Goal: Information Seeking & Learning: Learn about a topic

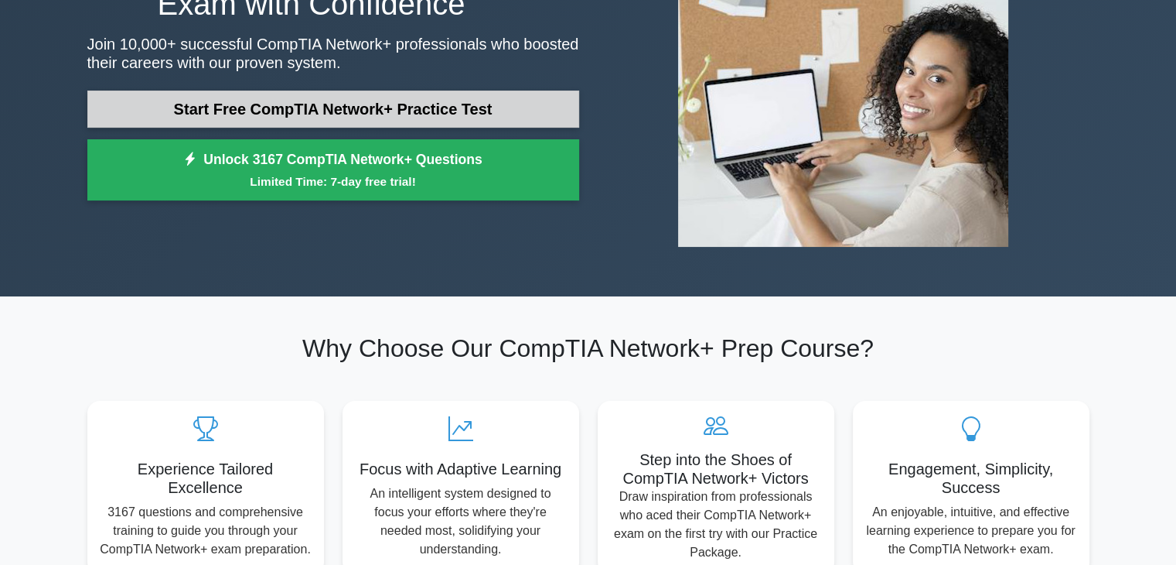
scroll to position [192, 0]
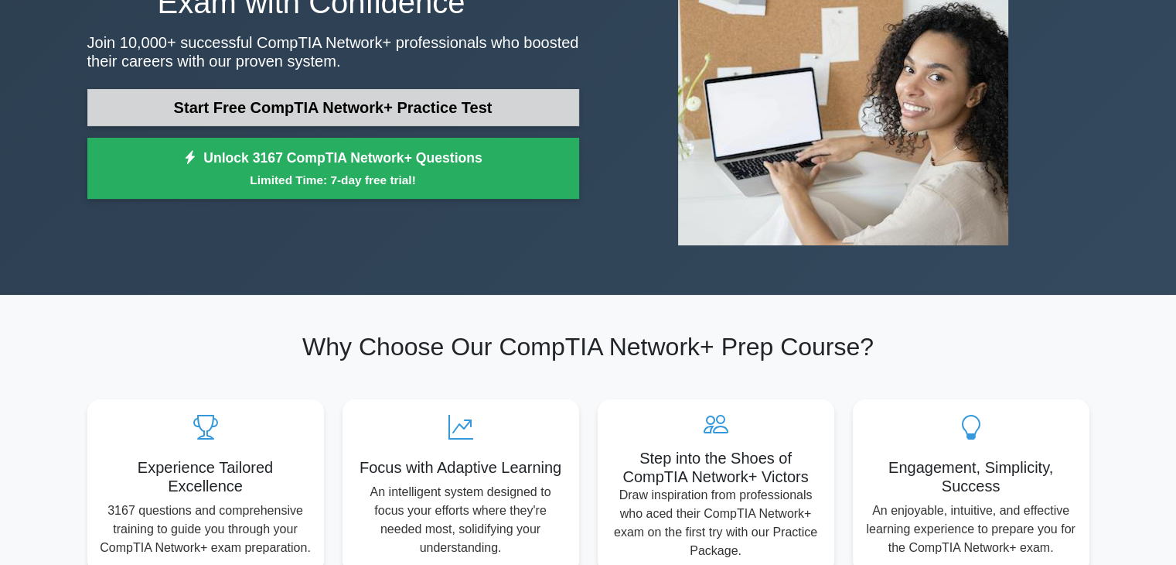
click at [383, 120] on link "Start Free CompTIA Network+ Practice Test" at bounding box center [333, 107] width 492 height 37
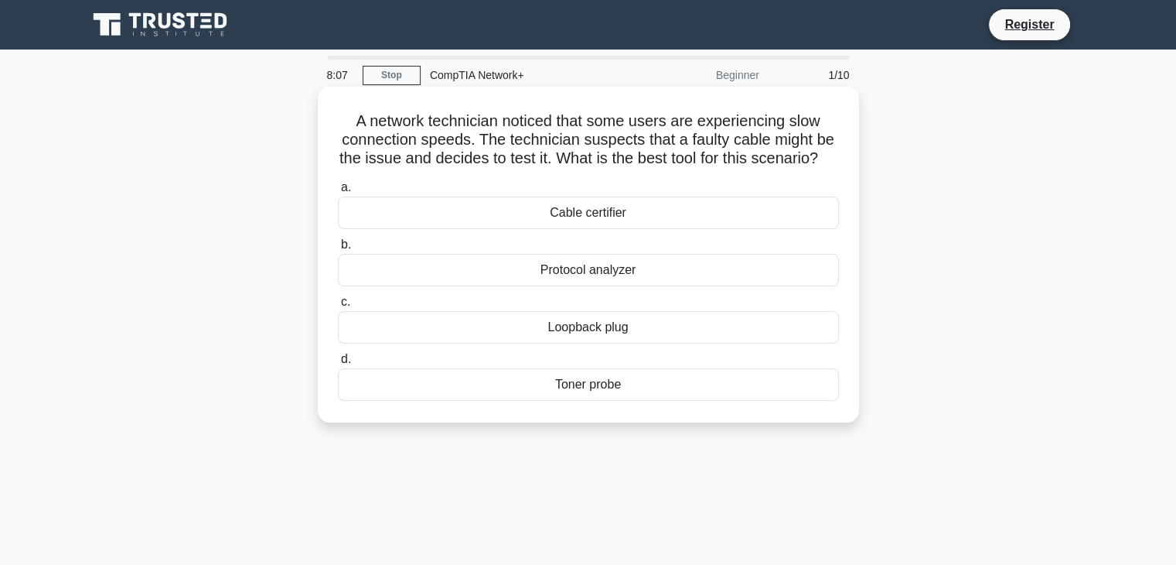
click at [540, 343] on div "Loopback plug" at bounding box center [588, 327] width 501 height 32
click at [338, 307] on input "c. Loopback plug" at bounding box center [338, 302] width 0 height 10
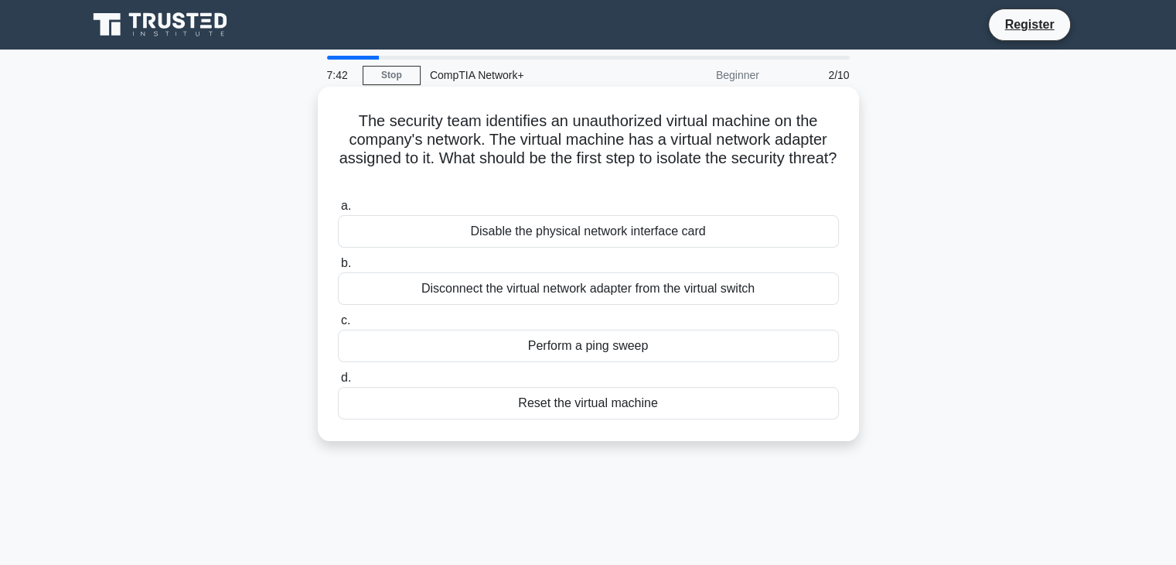
click at [458, 289] on div "Disconnect the virtual network adapter from the virtual switch" at bounding box center [588, 288] width 501 height 32
click at [338, 268] on input "b. Disconnect the virtual network adapter from the virtual switch" at bounding box center [338, 263] width 0 height 10
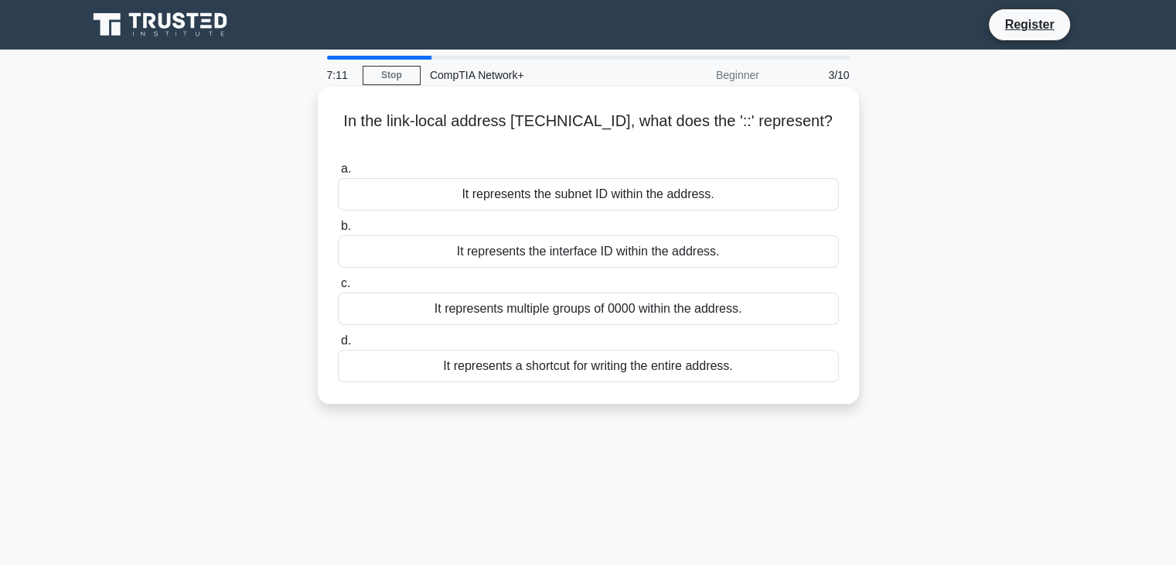
click at [565, 350] on div "It represents a shortcut for writing the entire address." at bounding box center [588, 366] width 501 height 32
click at [338, 346] on input "d. It represents a shortcut for writing the entire address." at bounding box center [338, 341] width 0 height 10
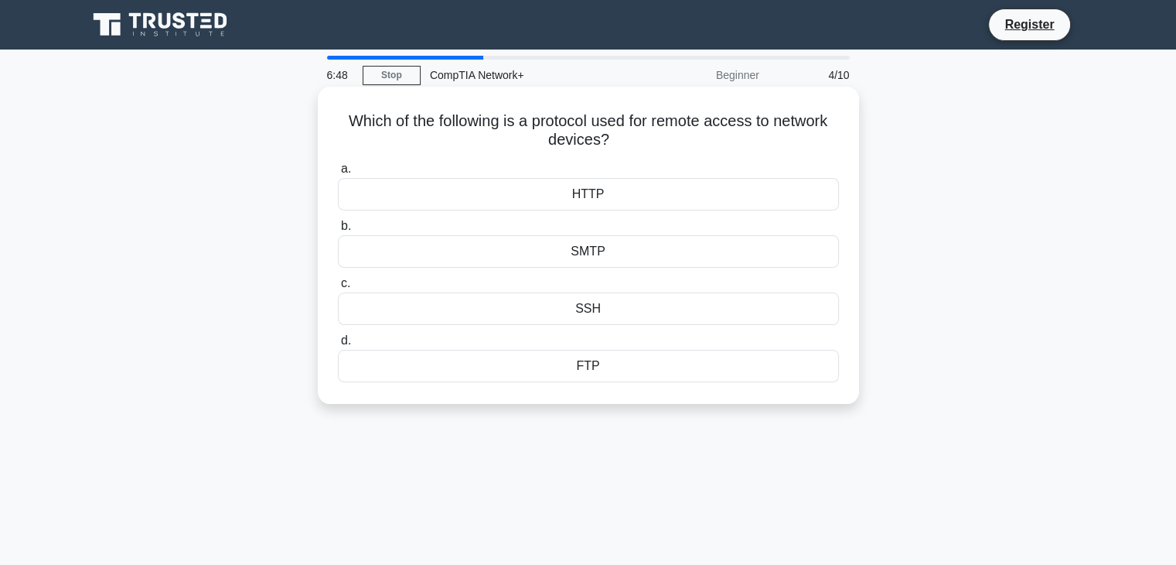
click at [600, 314] on div "SSH" at bounding box center [588, 308] width 501 height 32
click at [338, 288] on input "c. SSH" at bounding box center [338, 283] width 0 height 10
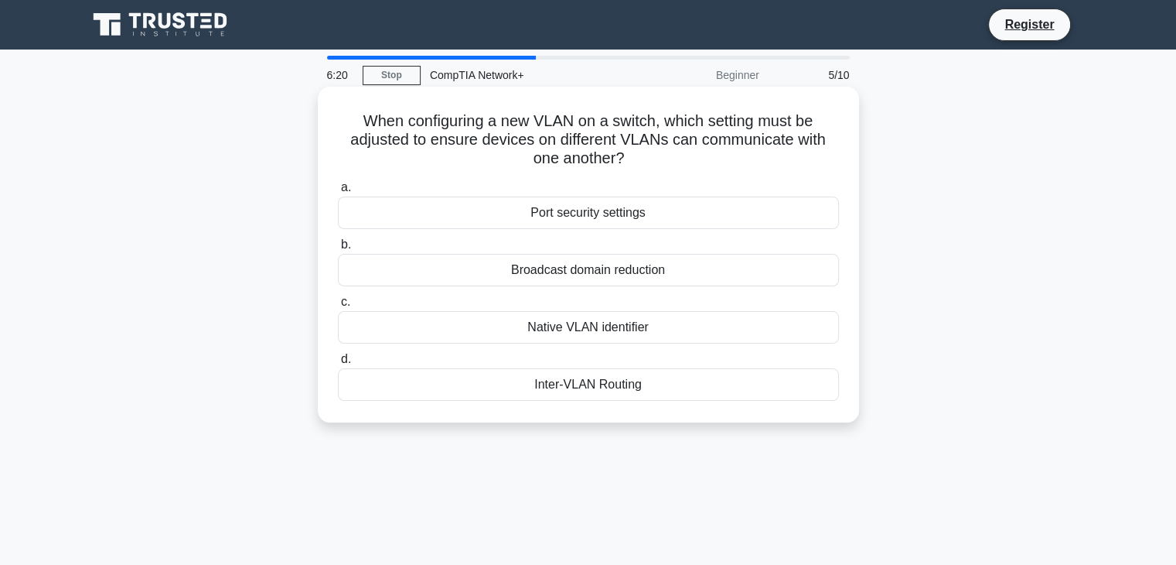
click at [558, 391] on div "Inter-VLAN Routing" at bounding box center [588, 384] width 501 height 32
click at [338, 364] on input "d. Inter-VLAN Routing" at bounding box center [338, 359] width 0 height 10
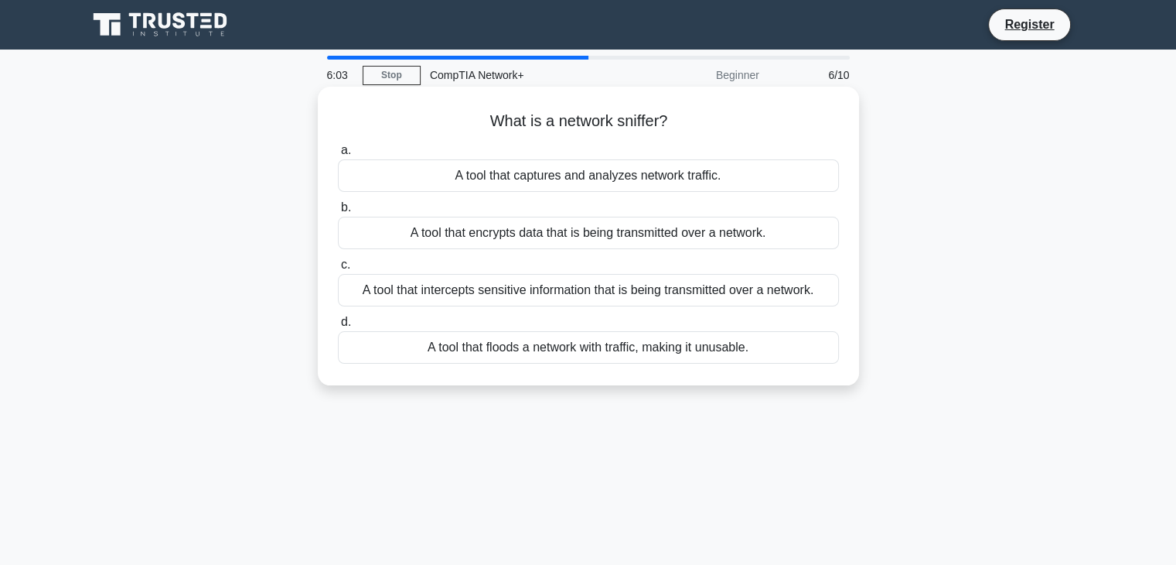
click at [535, 292] on div "A tool that intercepts sensitive information that is being transmitted over a n…" at bounding box center [588, 290] width 501 height 32
click at [338, 270] on input "c. A tool that intercepts sensitive information that is being transmitted over …" at bounding box center [338, 265] width 0 height 10
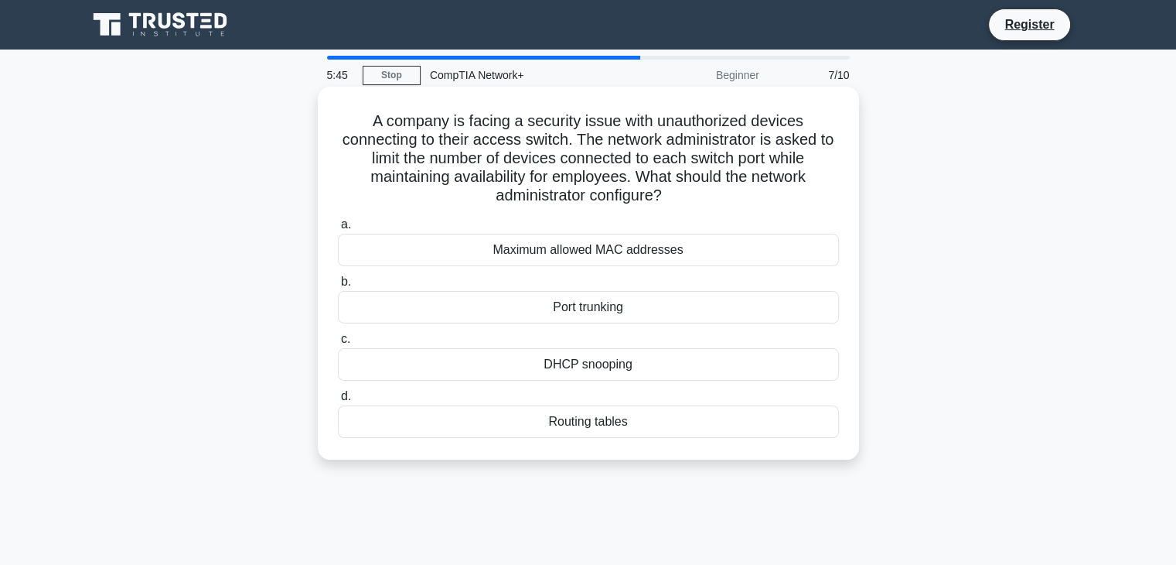
click at [525, 258] on div "Maximum allowed MAC addresses" at bounding box center [588, 250] width 501 height 32
click at [338, 230] on input "a. Maximum allowed MAC addresses" at bounding box center [338, 225] width 0 height 10
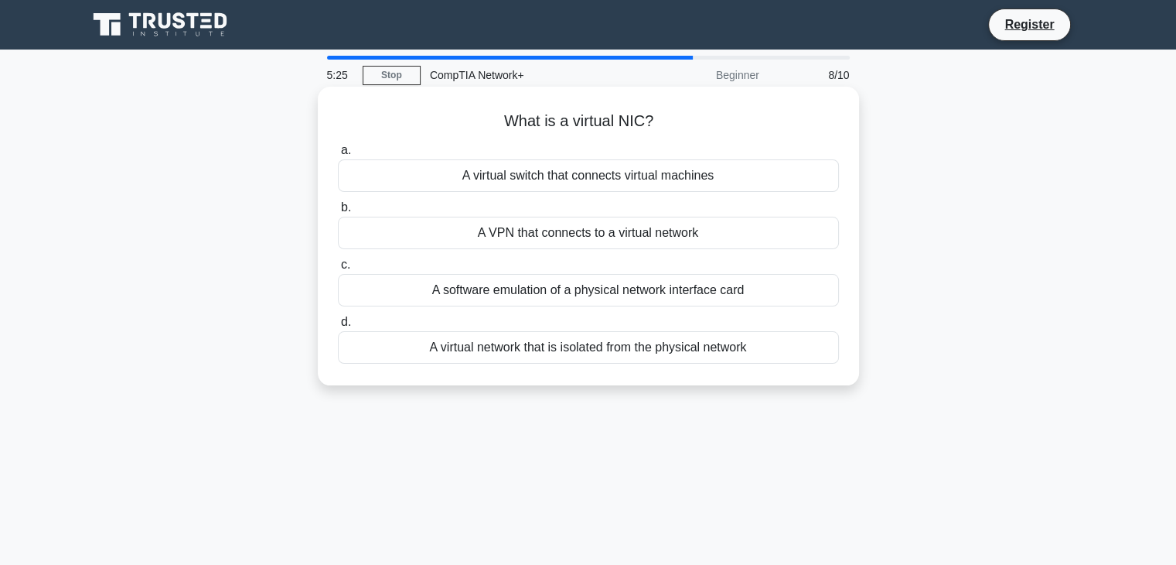
click at [541, 297] on div "A software emulation of a physical network interface card" at bounding box center [588, 290] width 501 height 32
click at [338, 270] on input "c. A software emulation of a physical network interface card" at bounding box center [338, 265] width 0 height 10
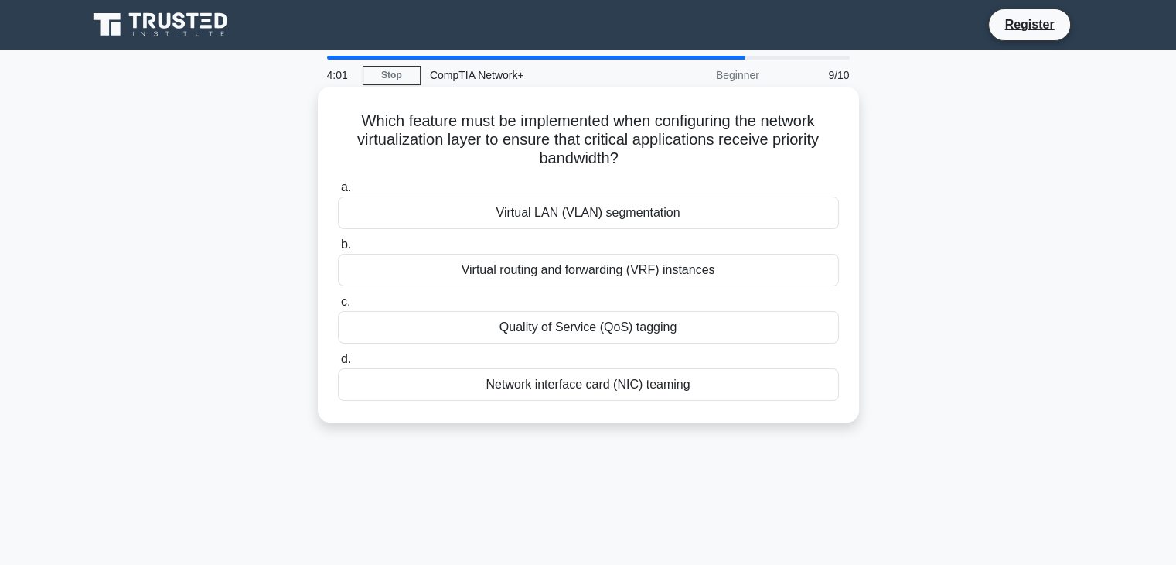
click at [672, 329] on div "Quality of Service (QoS) tagging" at bounding box center [588, 327] width 501 height 32
click at [338, 307] on input "c. Quality of Service (QoS) tagging" at bounding box center [338, 302] width 0 height 10
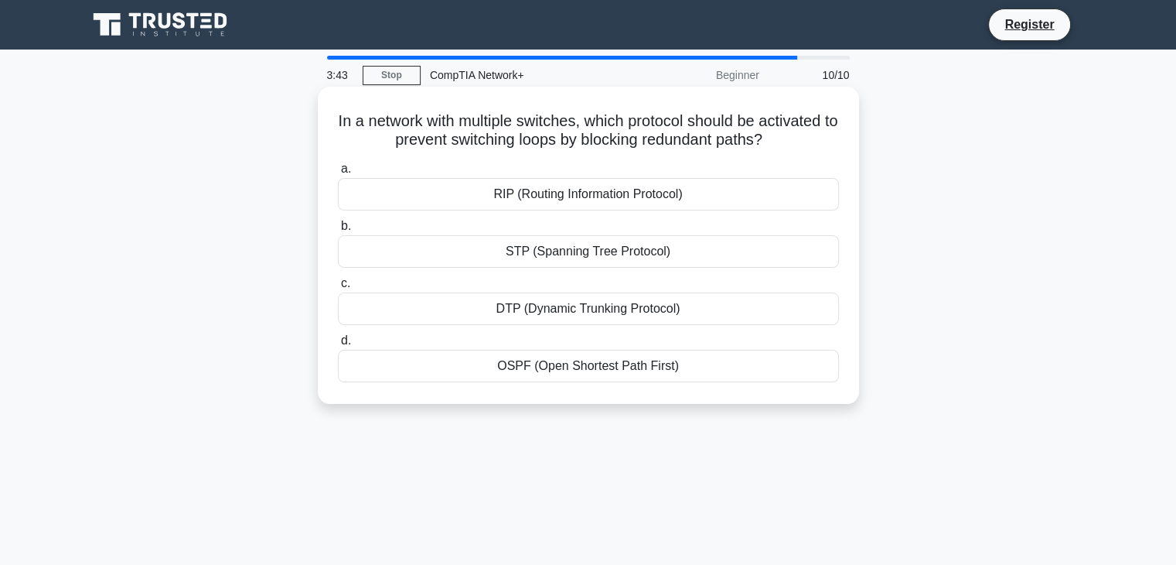
click at [528, 252] on div "STP (Spanning Tree Protocol)" at bounding box center [588, 251] width 501 height 32
click at [338, 231] on input "b. STP (Spanning Tree Protocol)" at bounding box center [338, 226] width 0 height 10
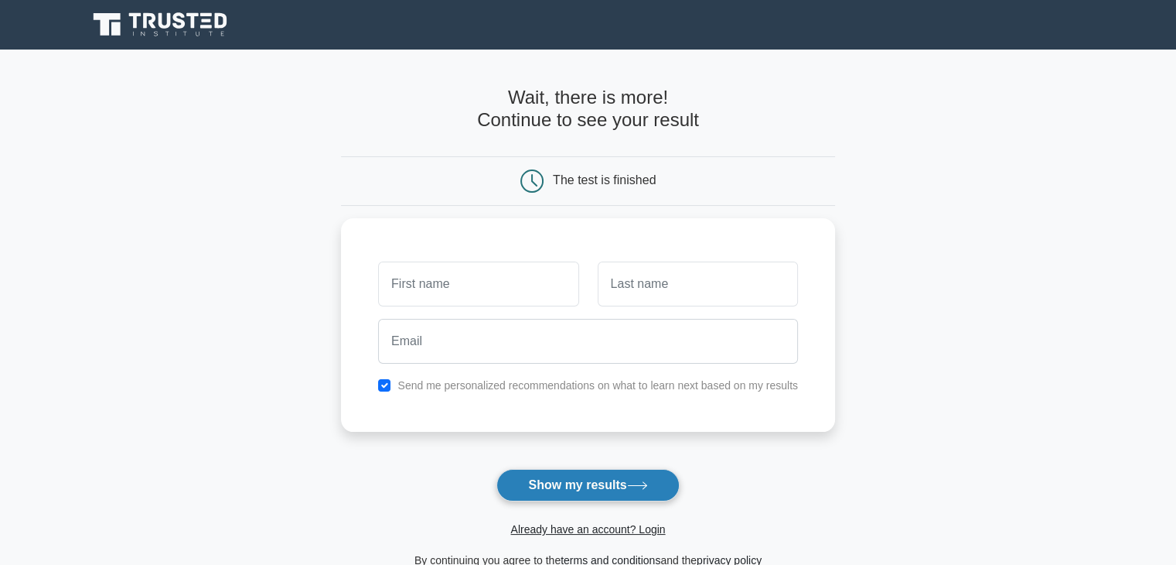
click at [589, 478] on button "Show my results" at bounding box center [588, 485] width 183 height 32
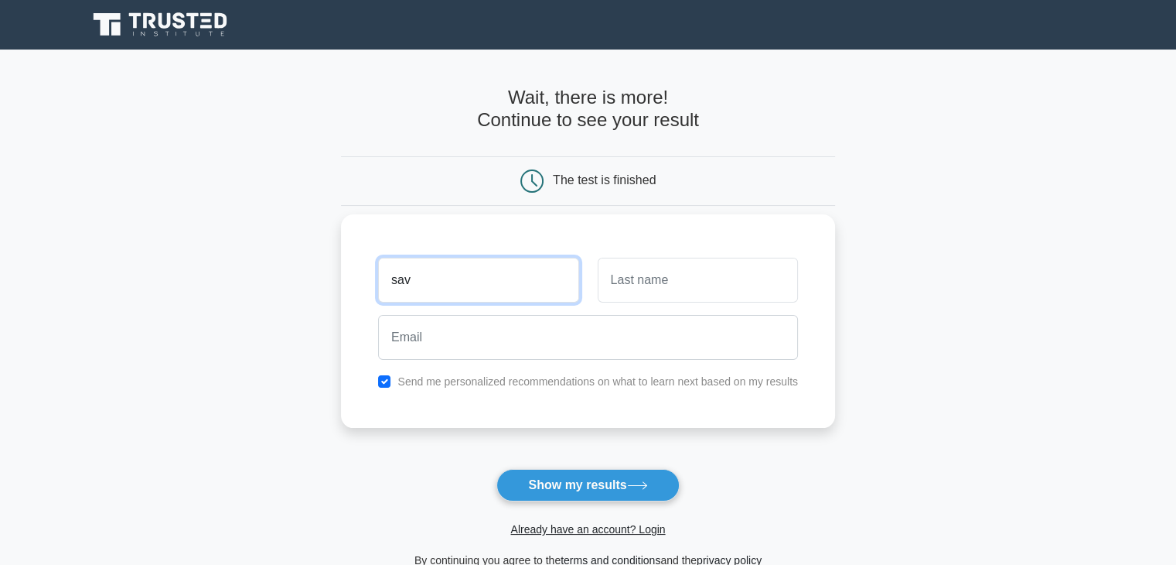
type input "sav"
click at [609, 290] on input "text" at bounding box center [698, 280] width 200 height 45
type input "per"
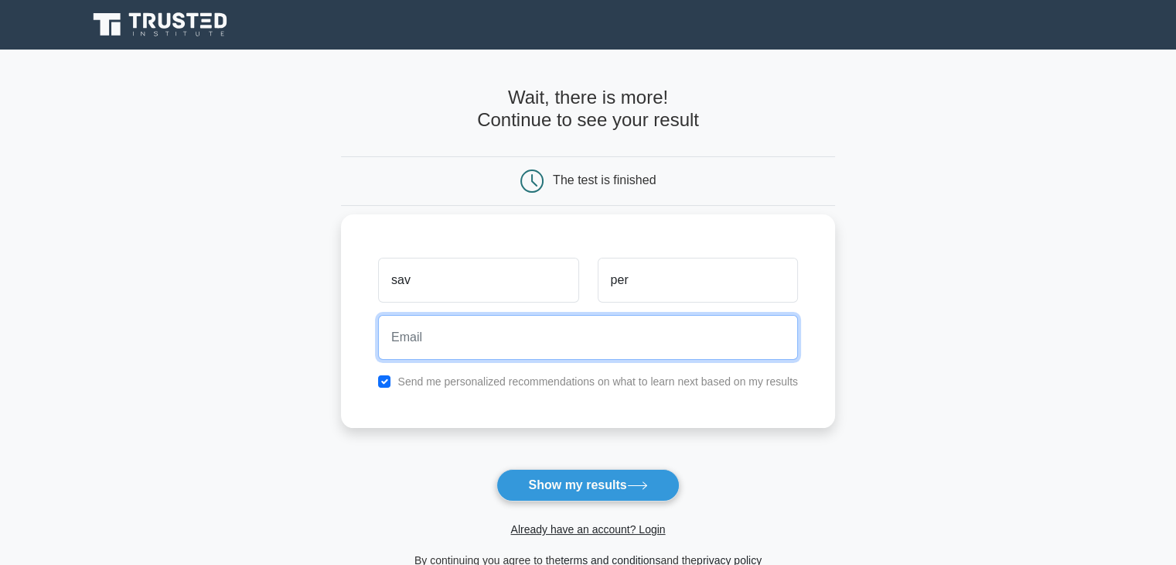
click at [521, 336] on input "email" at bounding box center [588, 337] width 420 height 45
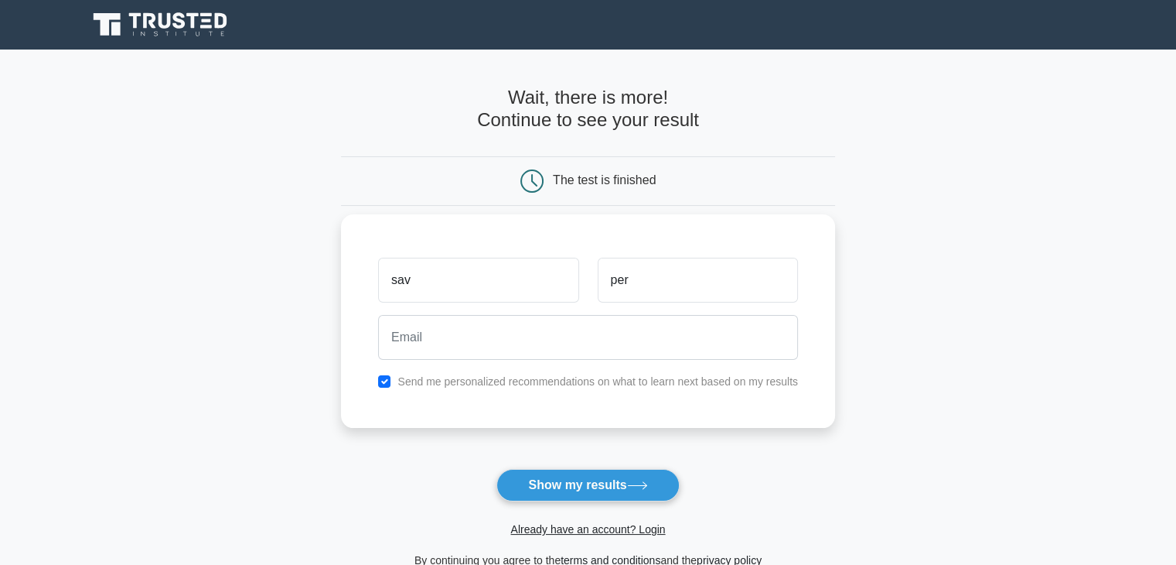
click at [381, 391] on div "sav per Send me personalized recommendations on what to learn next based on my …" at bounding box center [588, 320] width 494 height 213
click at [381, 380] on input "checkbox" at bounding box center [384, 381] width 12 height 12
checkbox input "false"
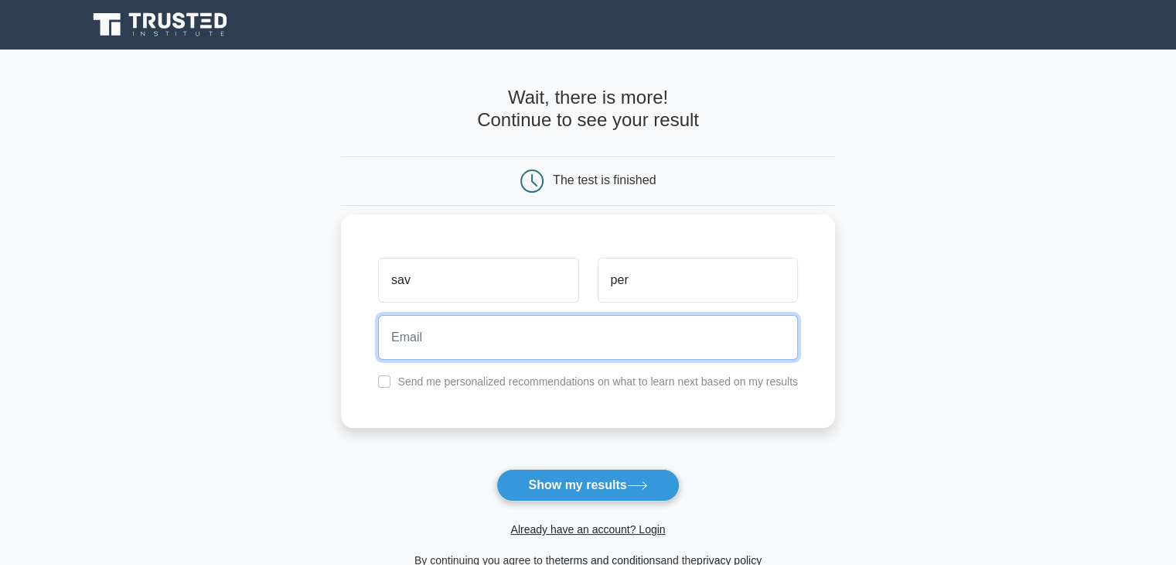
click at [408, 341] on input "email" at bounding box center [588, 337] width 420 height 45
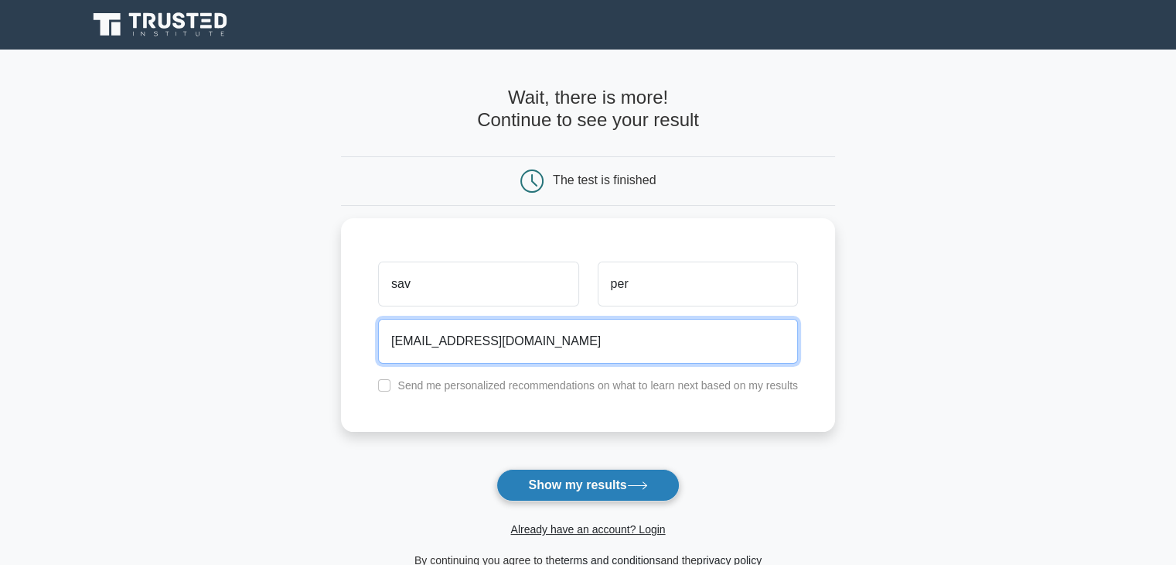
type input "abe@gmail.com"
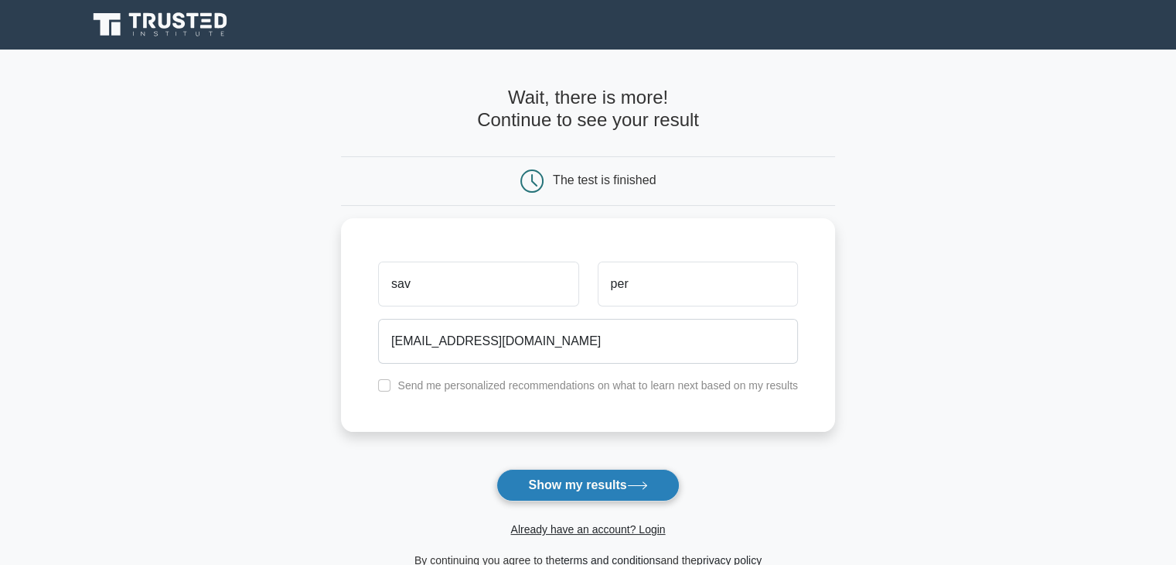
click at [599, 483] on button "Show my results" at bounding box center [588, 485] width 183 height 32
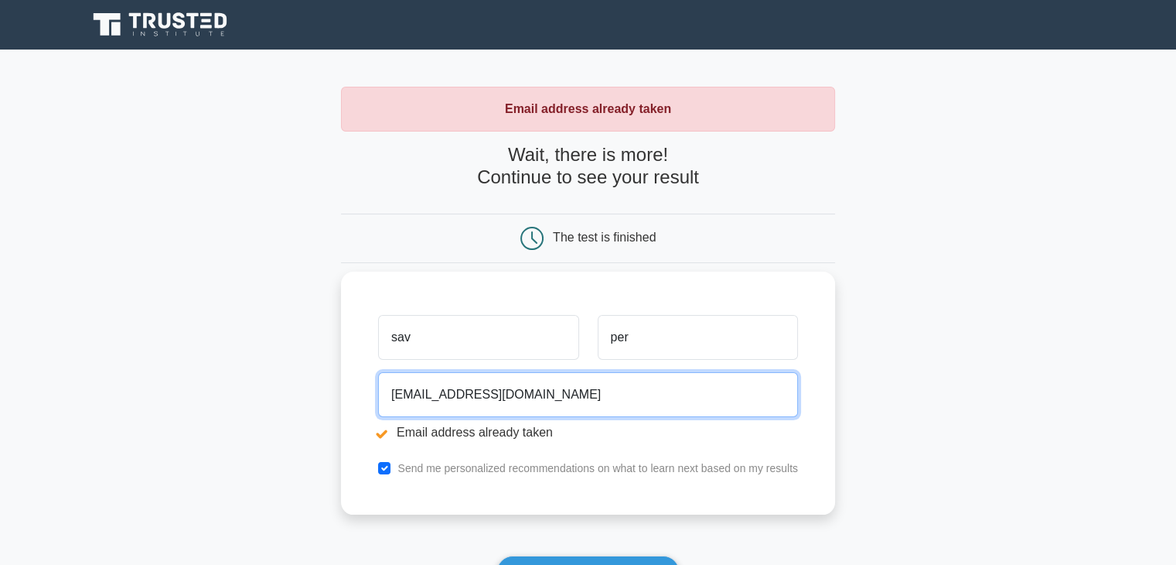
click at [409, 396] on input "[EMAIL_ADDRESS][DOMAIN_NAME]" at bounding box center [588, 394] width 420 height 45
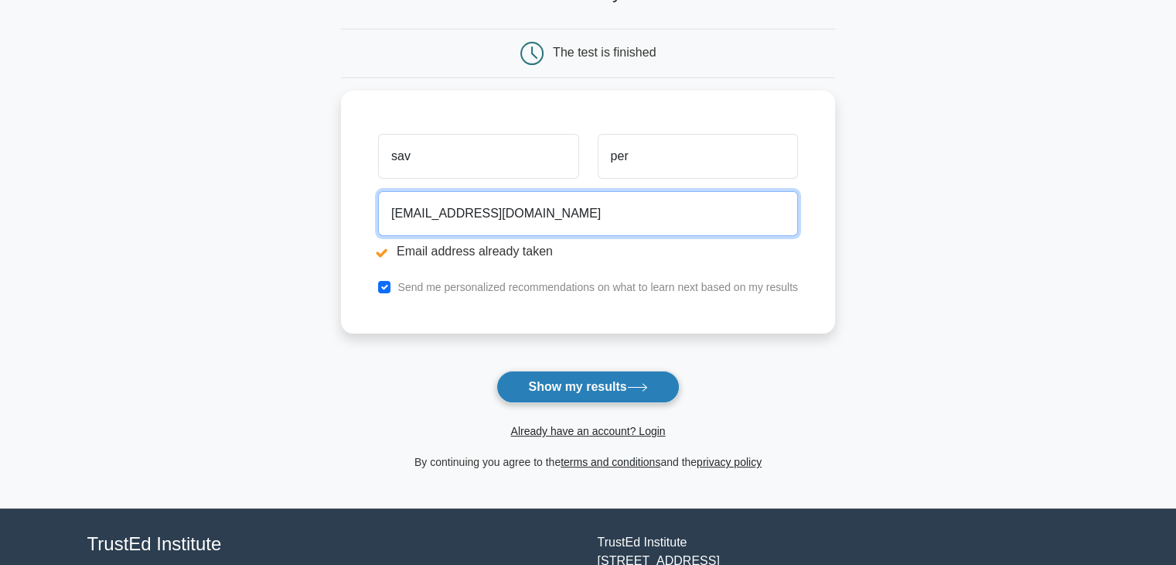
scroll to position [186, 0]
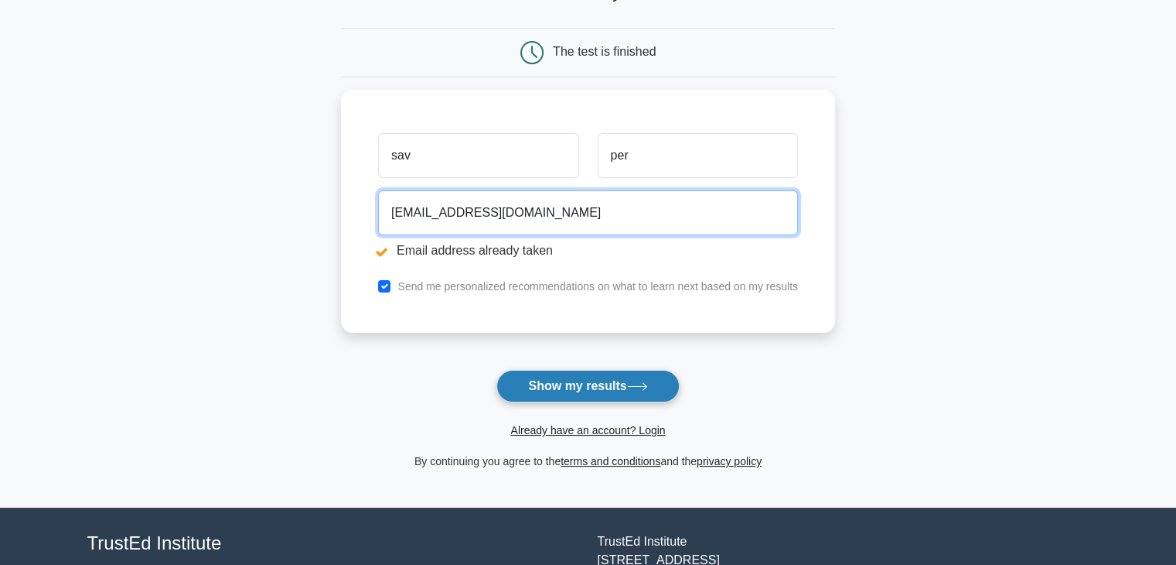
type input "abc123@gmail.com"
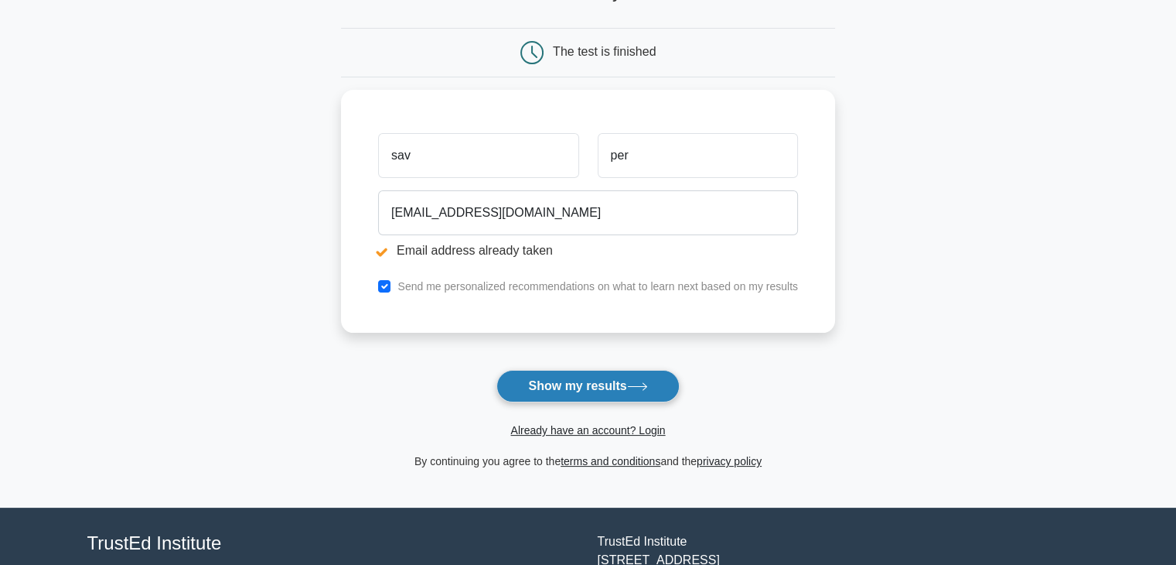
click at [625, 378] on button "Show my results" at bounding box center [588, 386] width 183 height 32
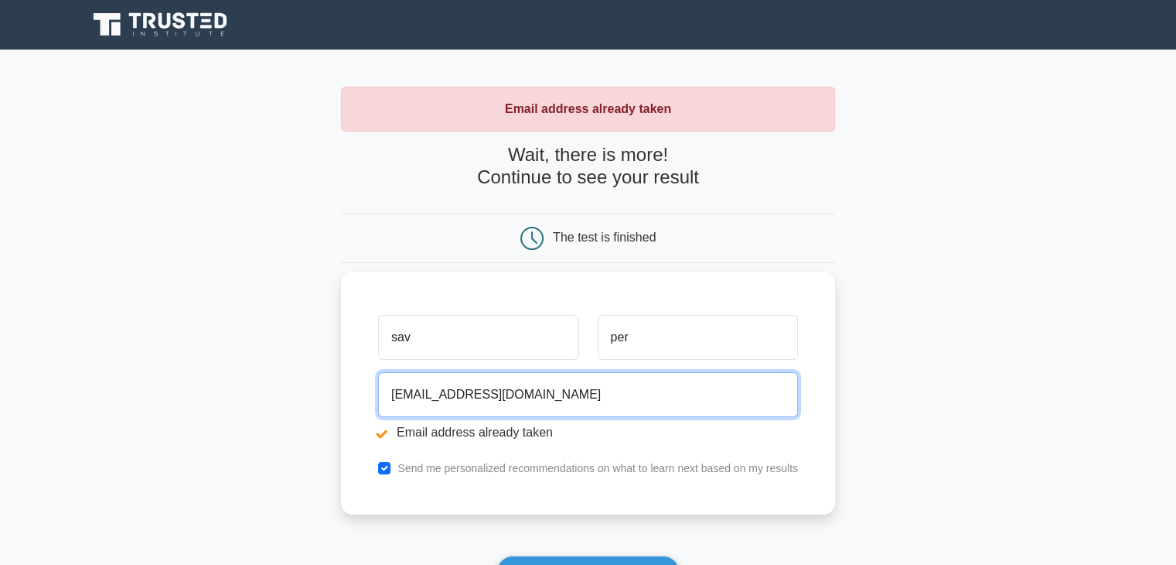
click at [430, 395] on input "abc123@gmail.com" at bounding box center [588, 394] width 420 height 45
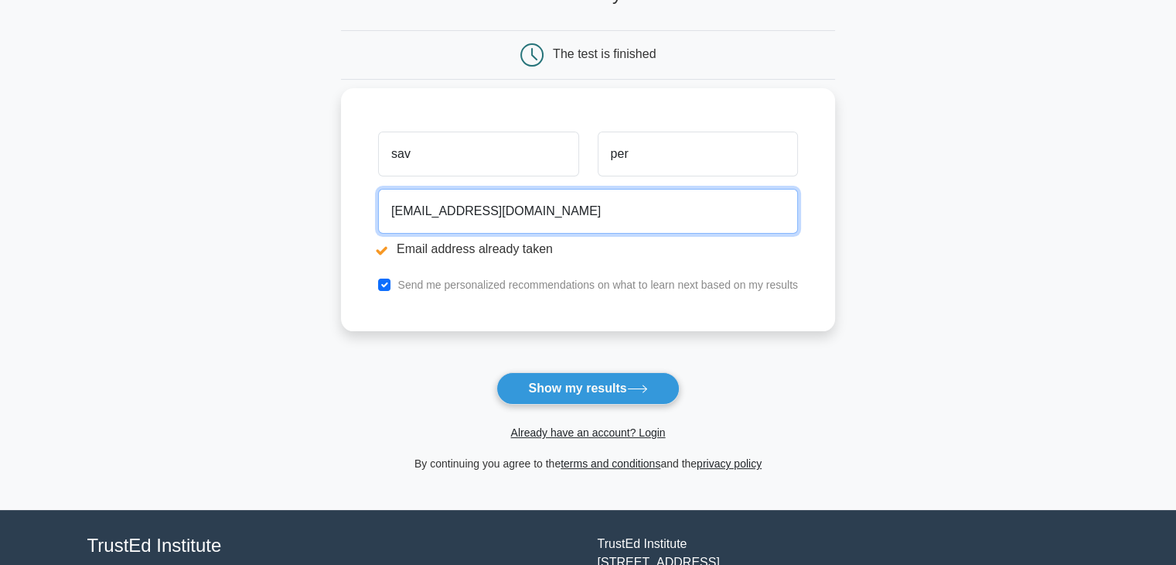
scroll to position [186, 0]
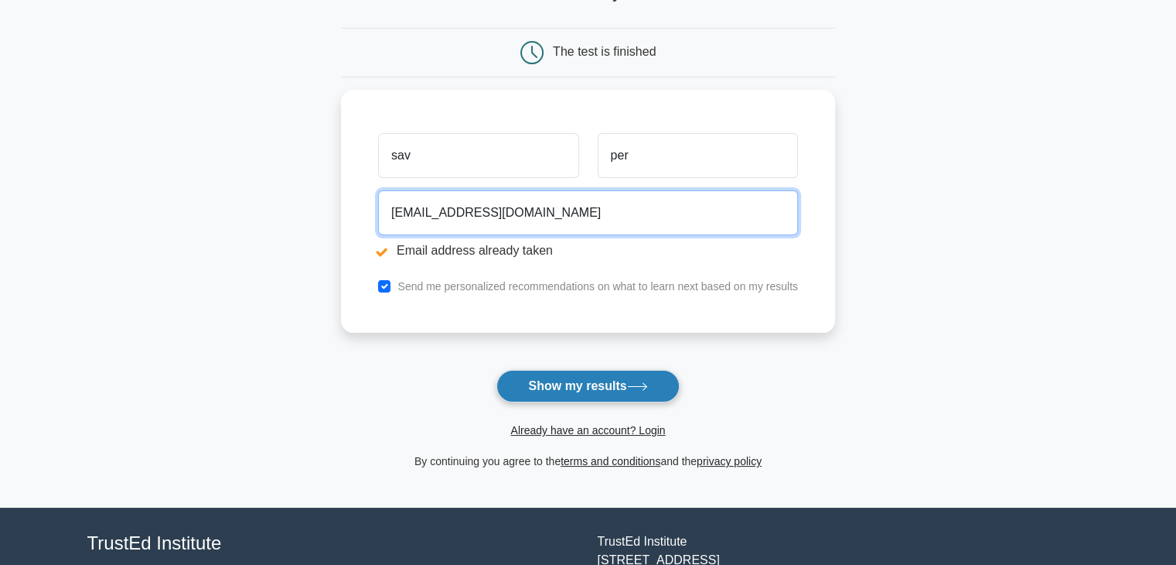
type input "abc123sav@gmail.com"
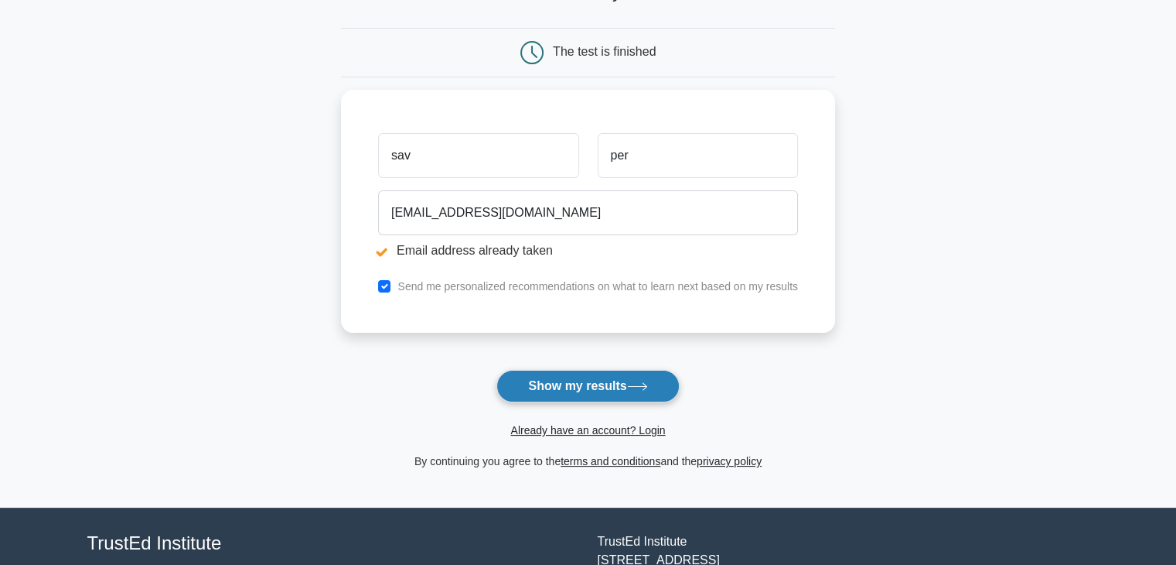
click at [581, 380] on button "Show my results" at bounding box center [588, 386] width 183 height 32
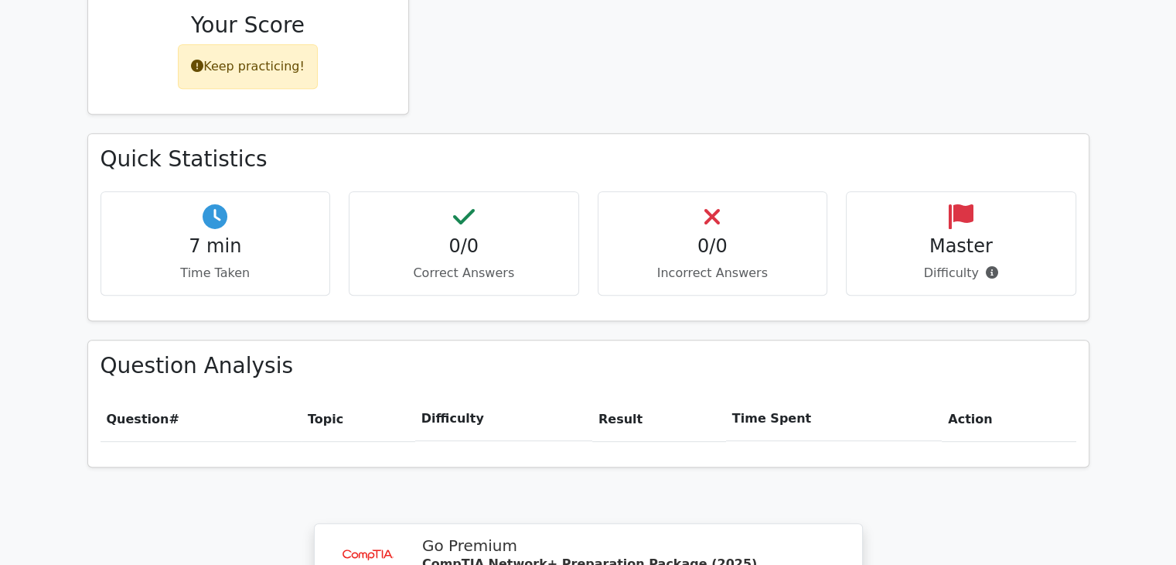
scroll to position [697, 0]
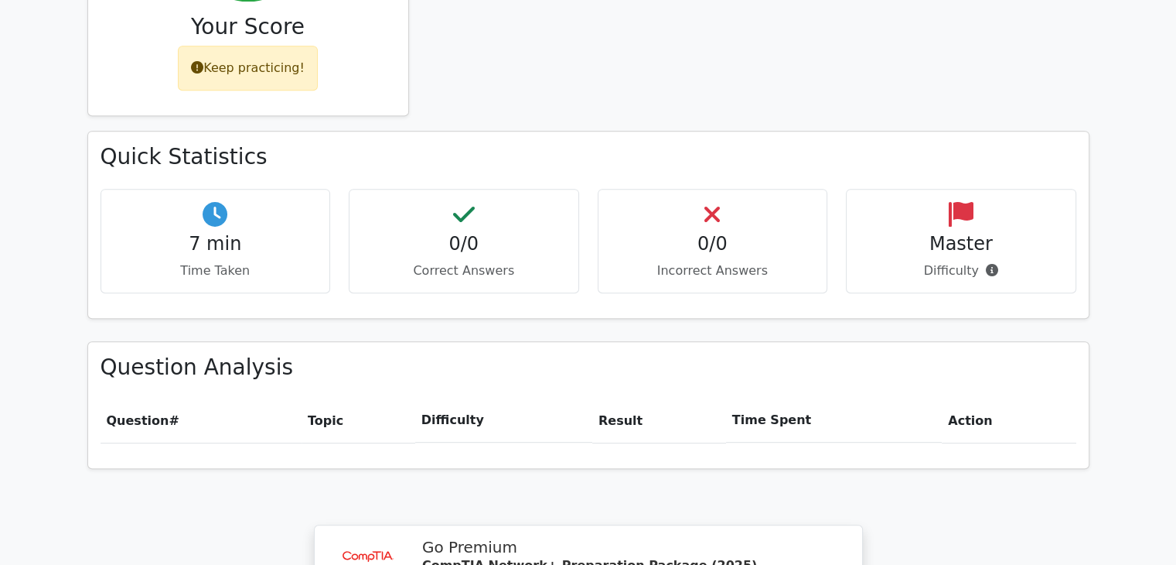
click at [217, 233] on h4 "7 min" at bounding box center [216, 244] width 204 height 22
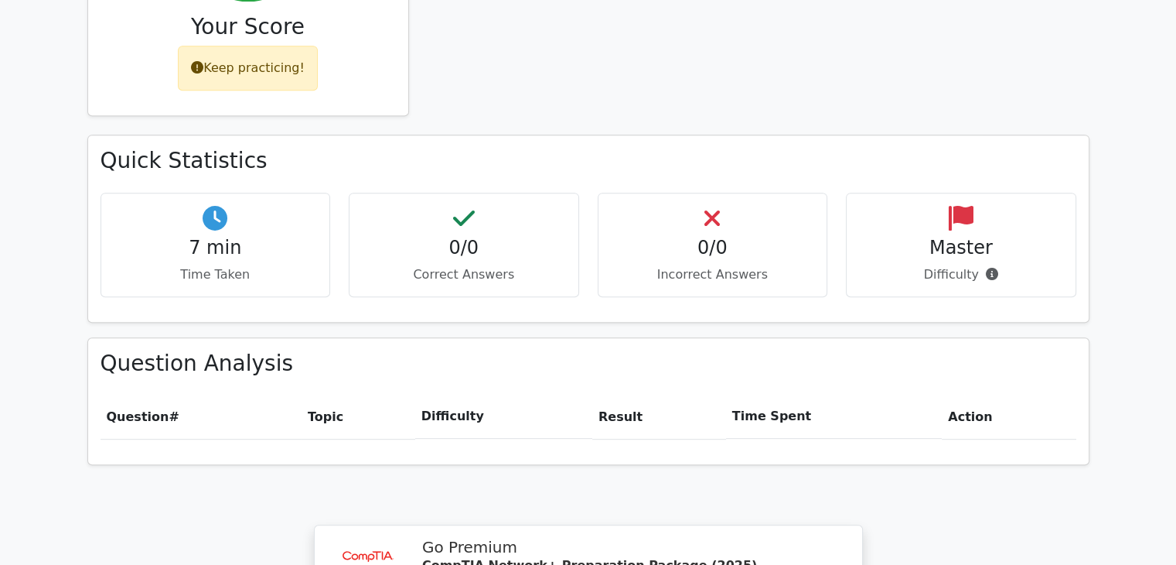
scroll to position [696, 0]
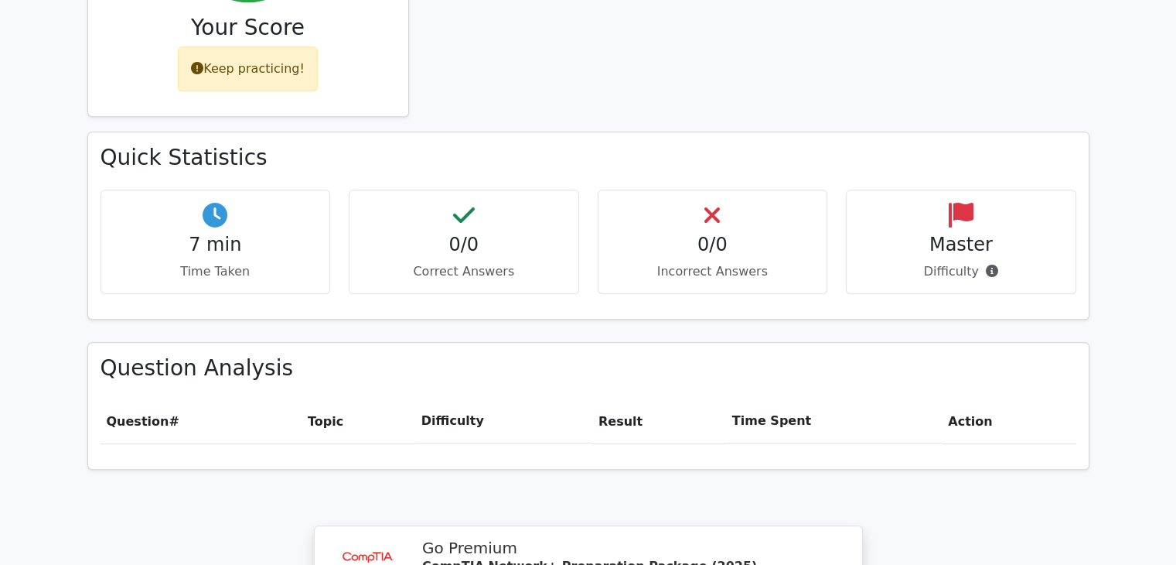
click at [964, 203] on icon at bounding box center [961, 215] width 25 height 25
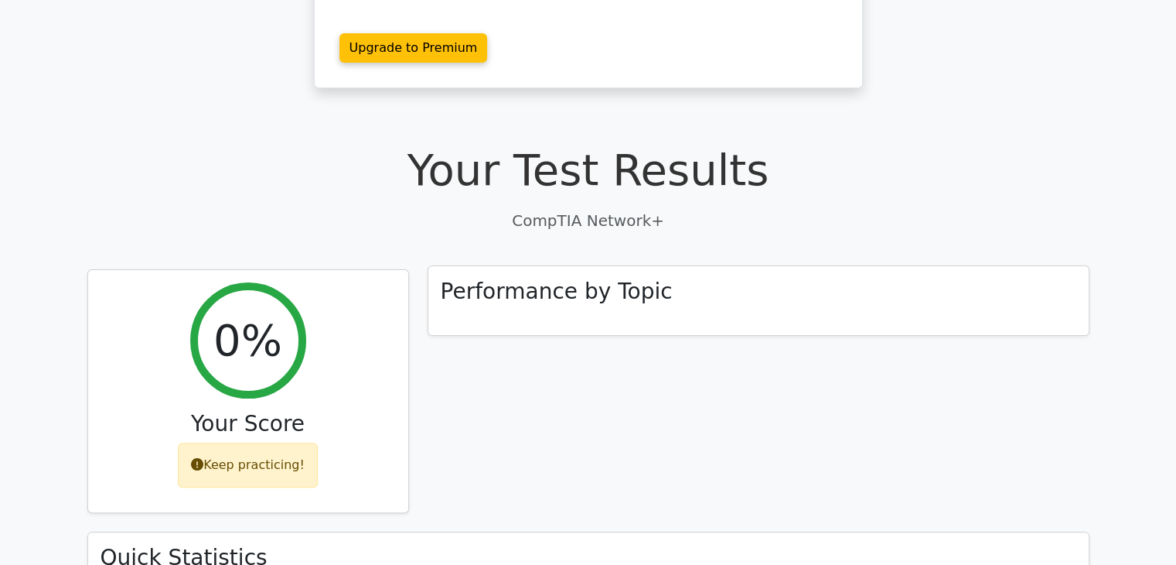
scroll to position [1210, 0]
